Goal: Check status: Check status

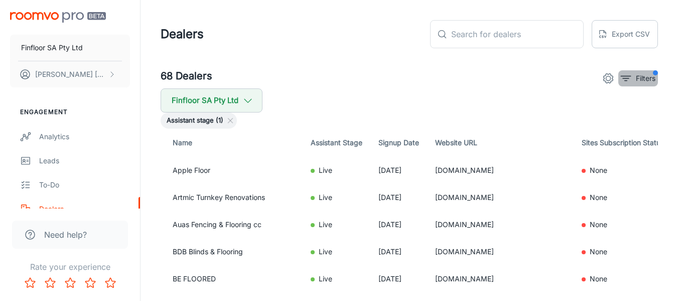
click at [620, 81] on icon "filter" at bounding box center [626, 78] width 12 height 12
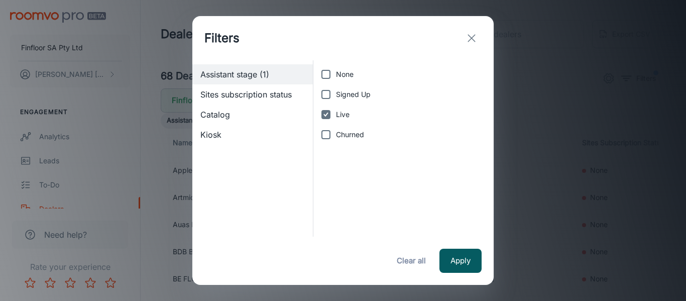
click at [327, 143] on input "Churned" at bounding box center [326, 134] width 20 height 20
checkbox input "true"
click at [329, 115] on input "Live" at bounding box center [326, 114] width 20 height 20
checkbox input "false"
click at [461, 263] on button "Apply" at bounding box center [460, 260] width 42 height 24
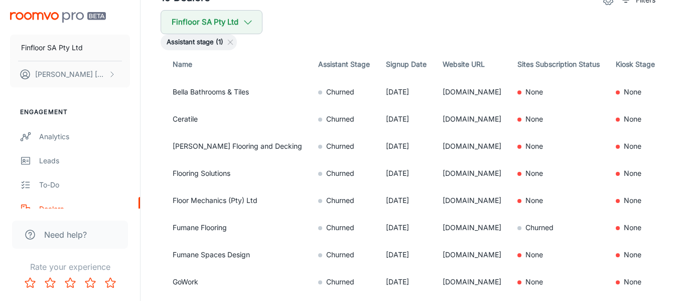
scroll to position [49, 0]
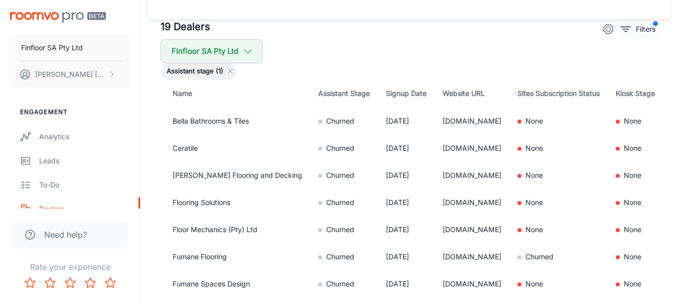
click at [632, 32] on button "Filters" at bounding box center [638, 29] width 40 height 16
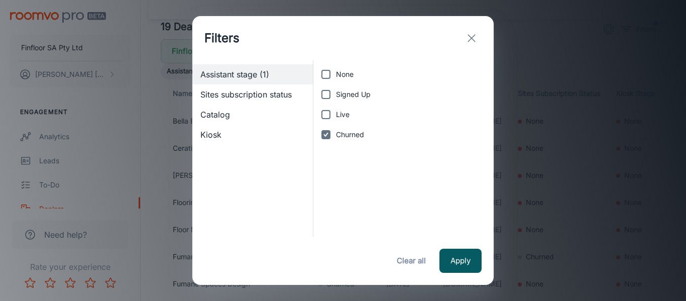
click at [332, 114] on input "Live" at bounding box center [326, 114] width 20 height 20
checkbox input "true"
click at [320, 135] on input "Churned" at bounding box center [326, 134] width 20 height 20
checkbox input "false"
drag, startPoint x: 477, startPoint y: 271, endPoint x: 472, endPoint y: 260, distance: 12.8
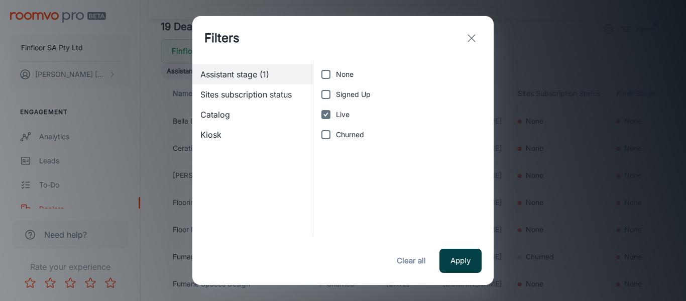
click at [477, 271] on button "Apply" at bounding box center [460, 260] width 42 height 24
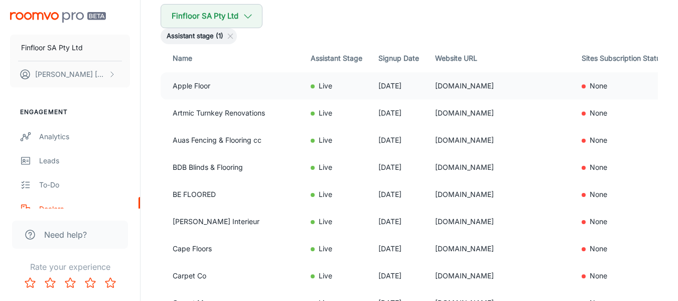
scroll to position [99, 0]
